Goal: Transaction & Acquisition: Purchase product/service

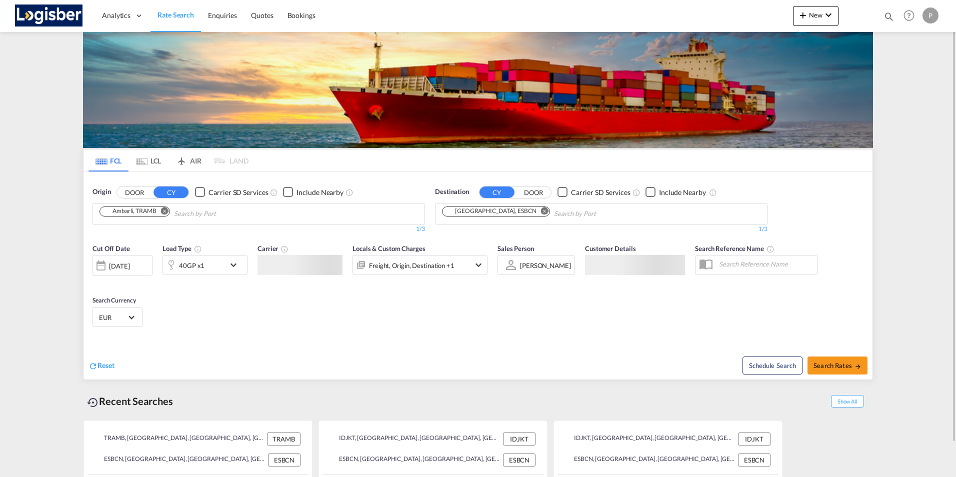
click at [122, 217] on md-chips-wrap "Ambarli, TRAMB" at bounding box center [185, 213] width 175 height 19
click at [162, 214] on button "Remove" at bounding box center [162, 212] width 15 height 10
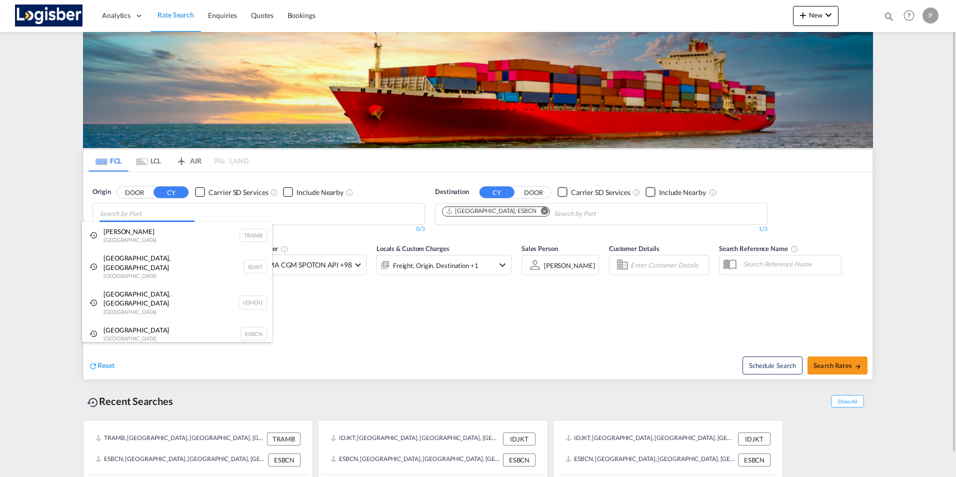
click at [126, 212] on body "Analytics Dashboard Rate Search Enquiries Quotes Bookings" at bounding box center [478, 238] width 956 height 477
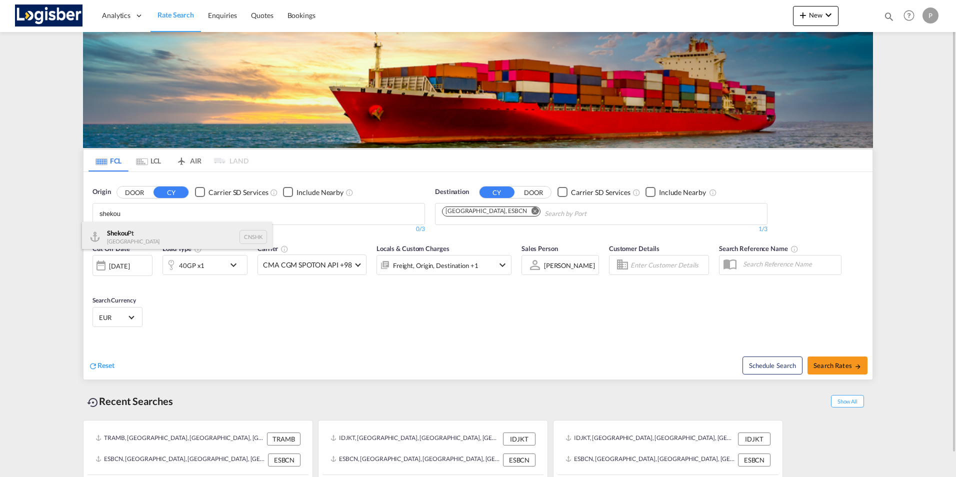
type input "shekou"
click at [119, 231] on div "Shekou Pt China CNSHK" at bounding box center [177, 237] width 190 height 30
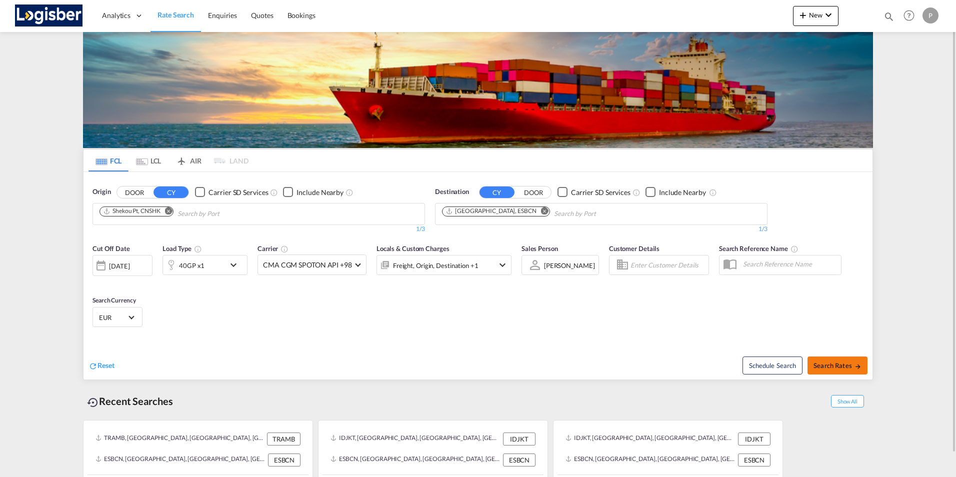
click at [831, 362] on span "Search Rates" at bounding box center [838, 366] width 48 height 8
type input "CNSHK to ESBCN / [DATE]"
